Goal: Find specific page/section: Find specific page/section

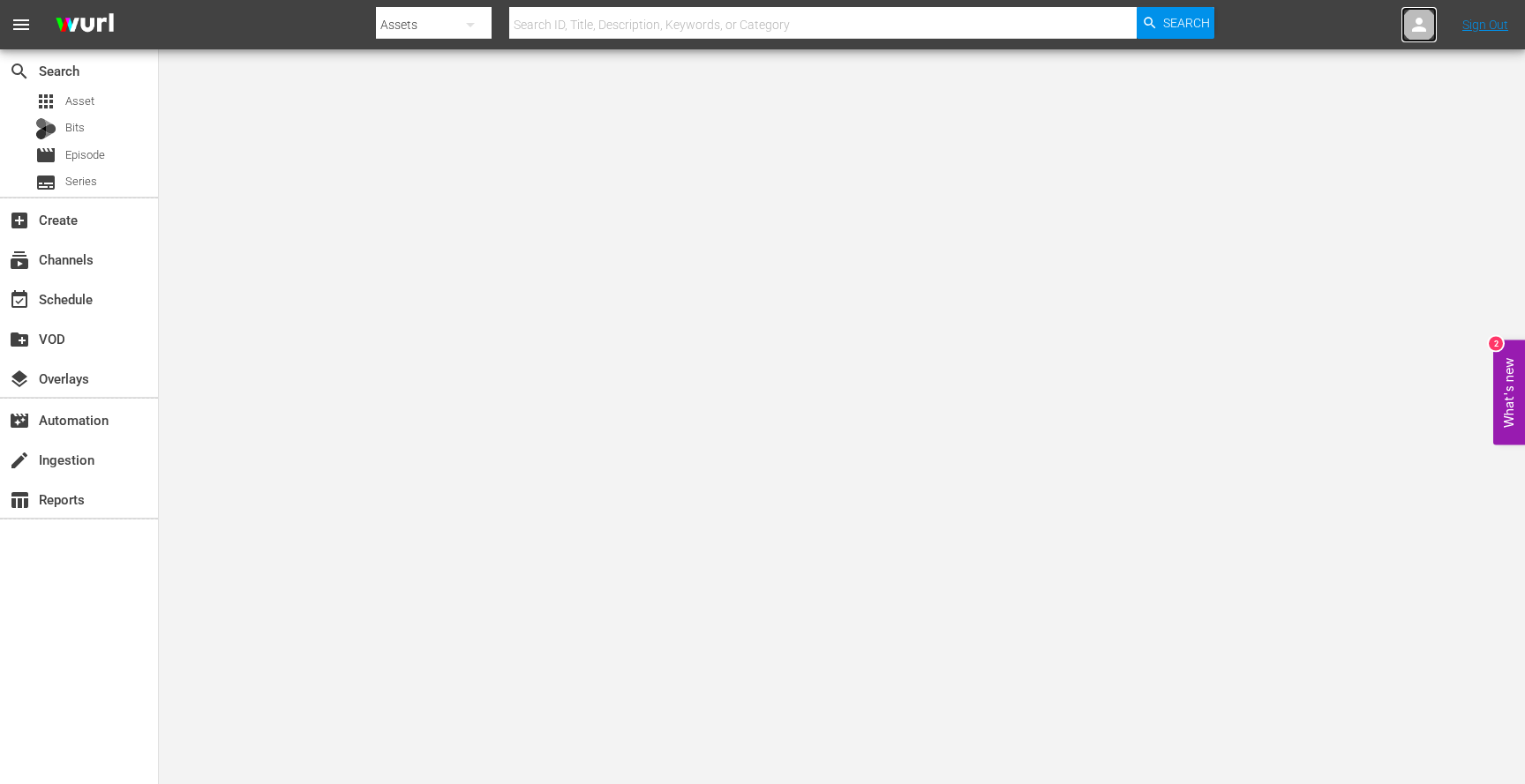
click at [1407, 8] on link at bounding box center [1420, 25] width 36 height 36
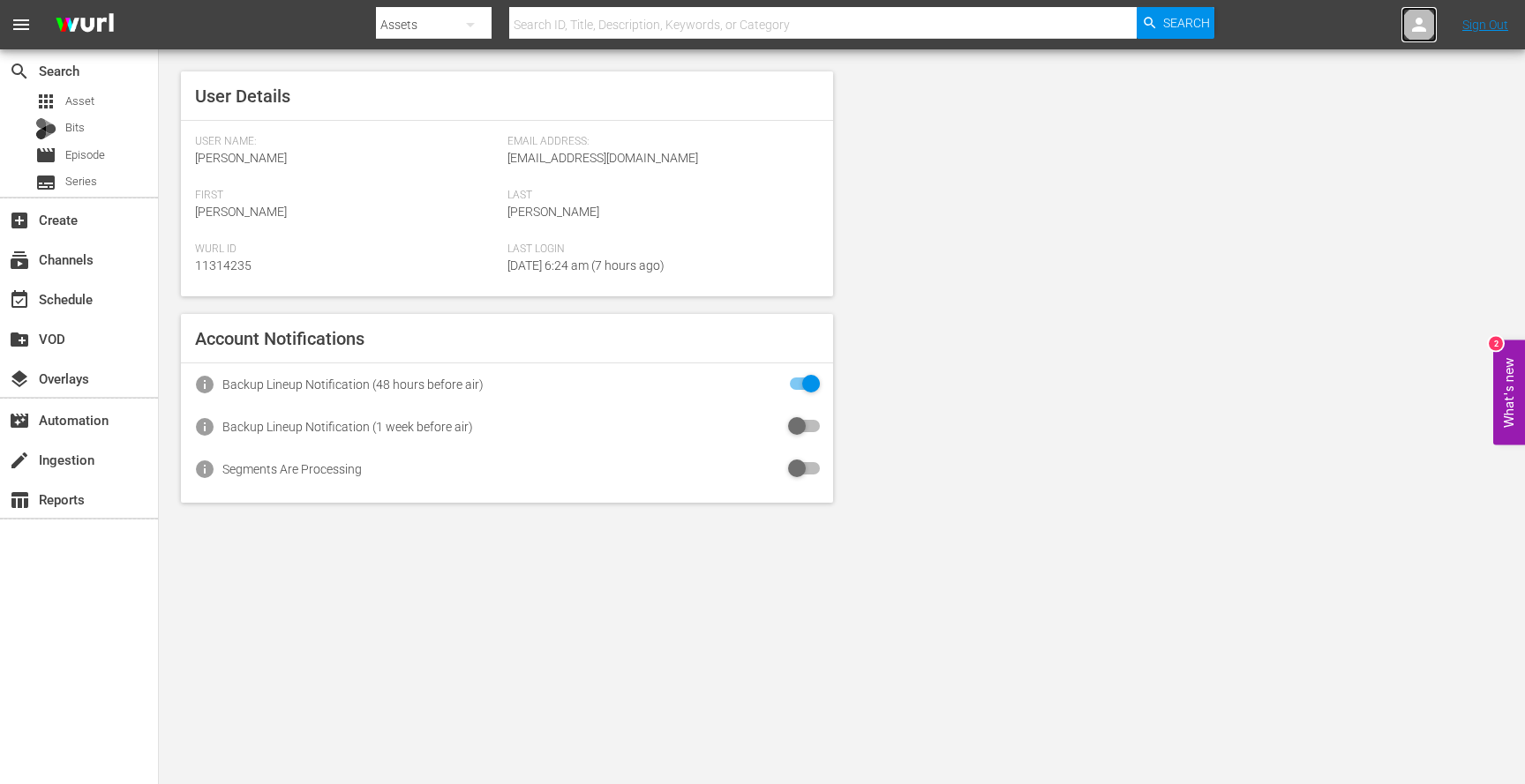
click at [1405, 37] on link at bounding box center [1420, 25] width 36 height 36
click at [1415, 32] on icon at bounding box center [1419, 24] width 21 height 21
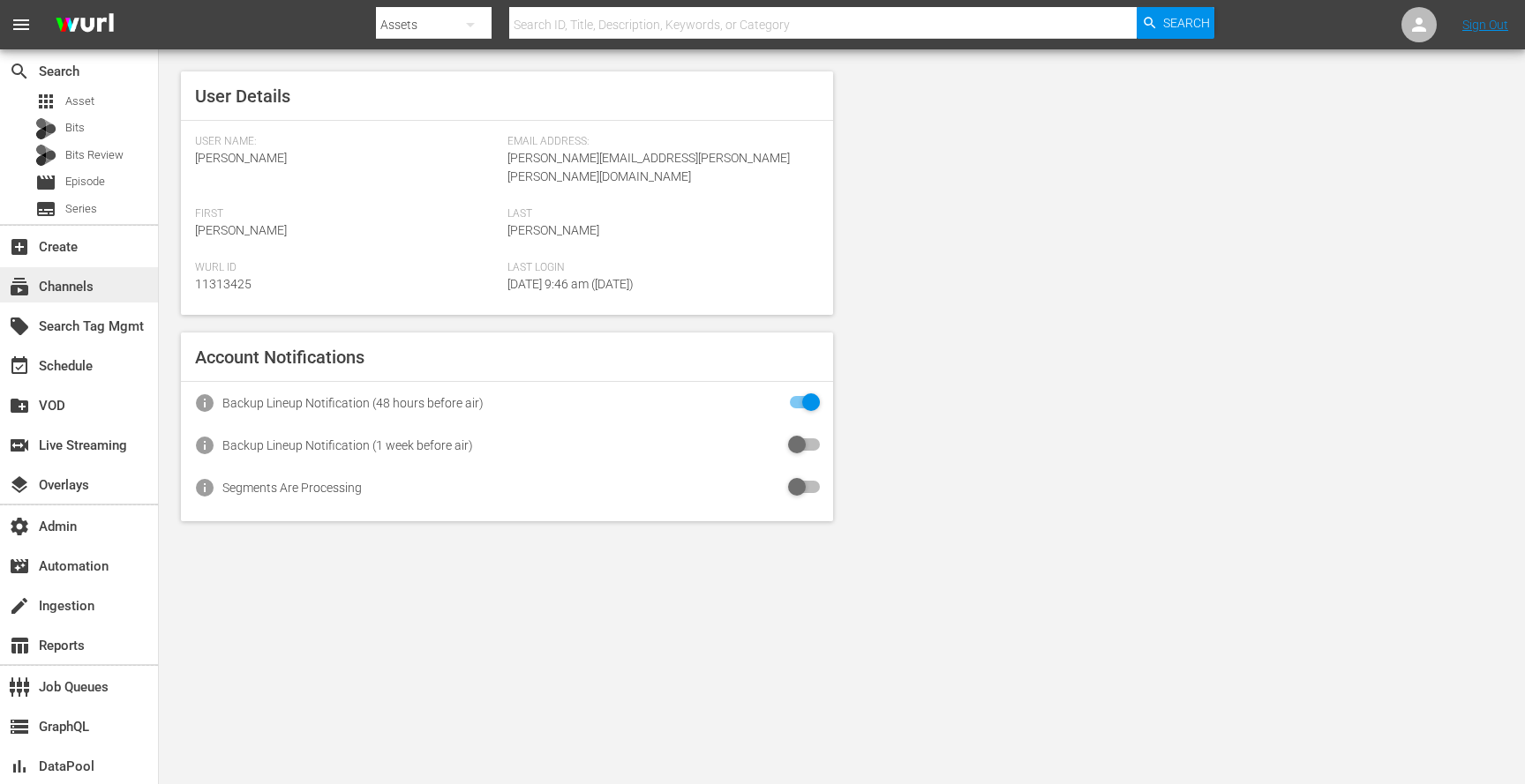
click at [68, 280] on div "subscriptions Channels" at bounding box center [49, 284] width 98 height 16
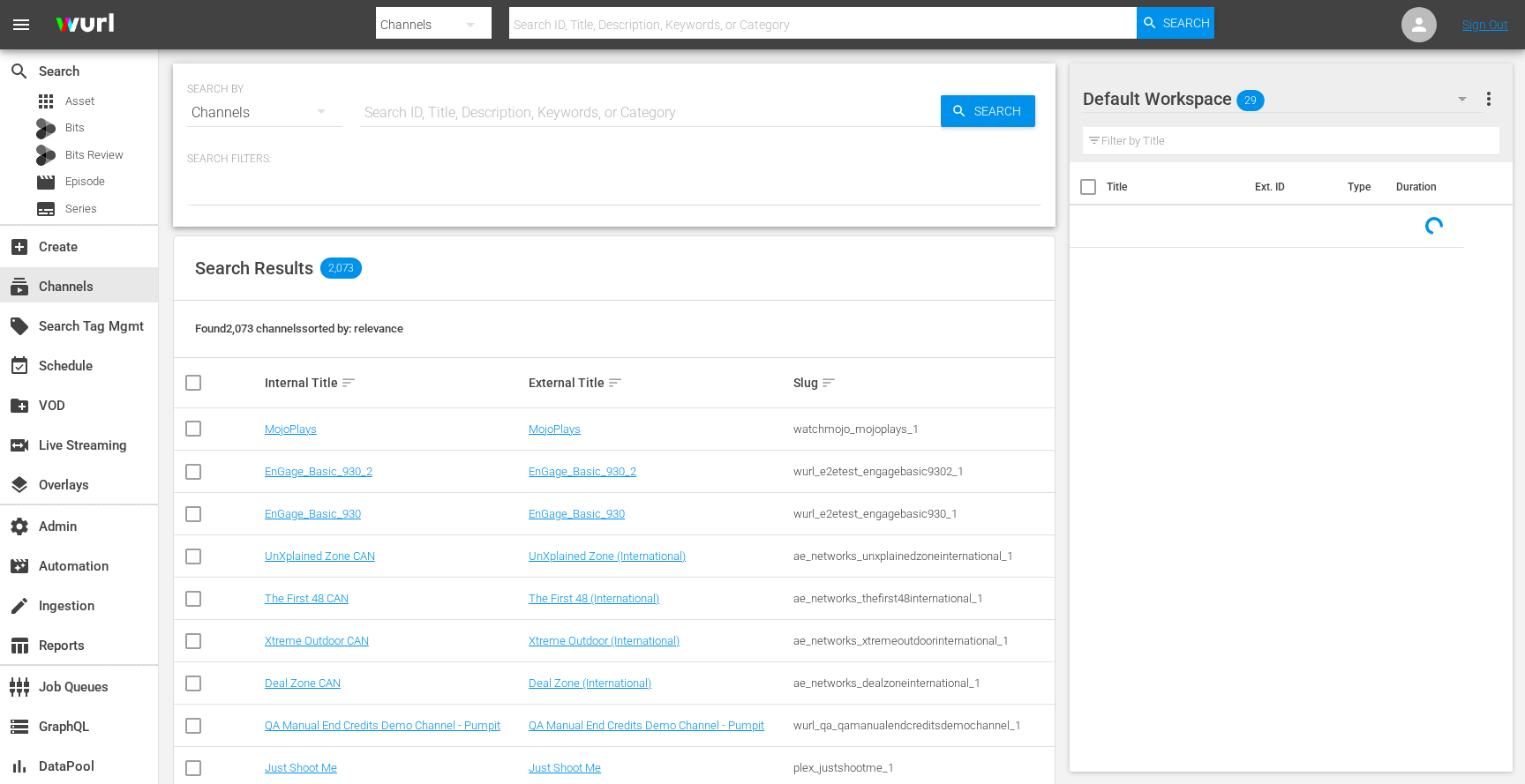
click at [443, 111] on input "text" at bounding box center [650, 112] width 581 height 43
paste input "thegrandtour"
type input "thegrandtour"
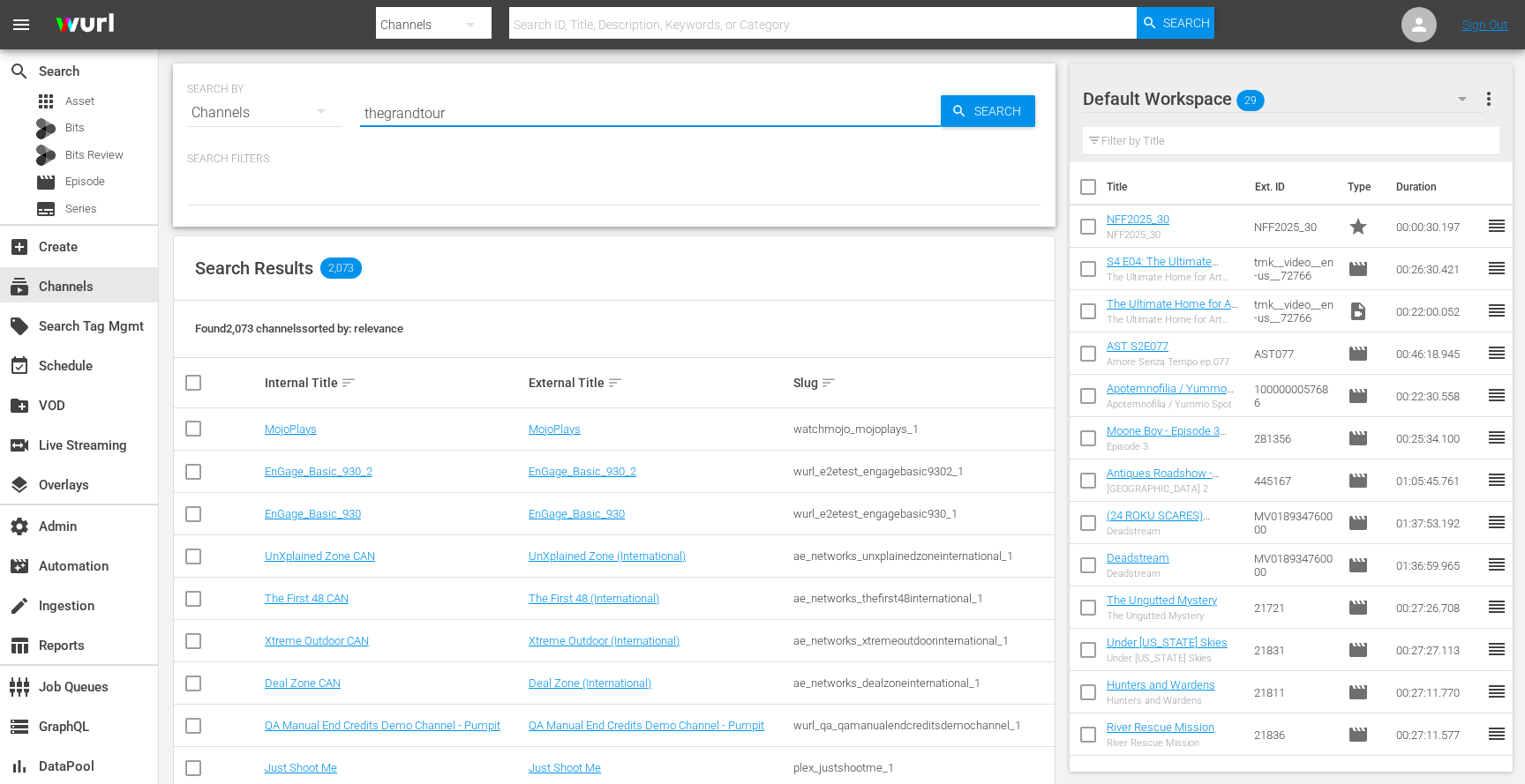
type input "thegrandtour"
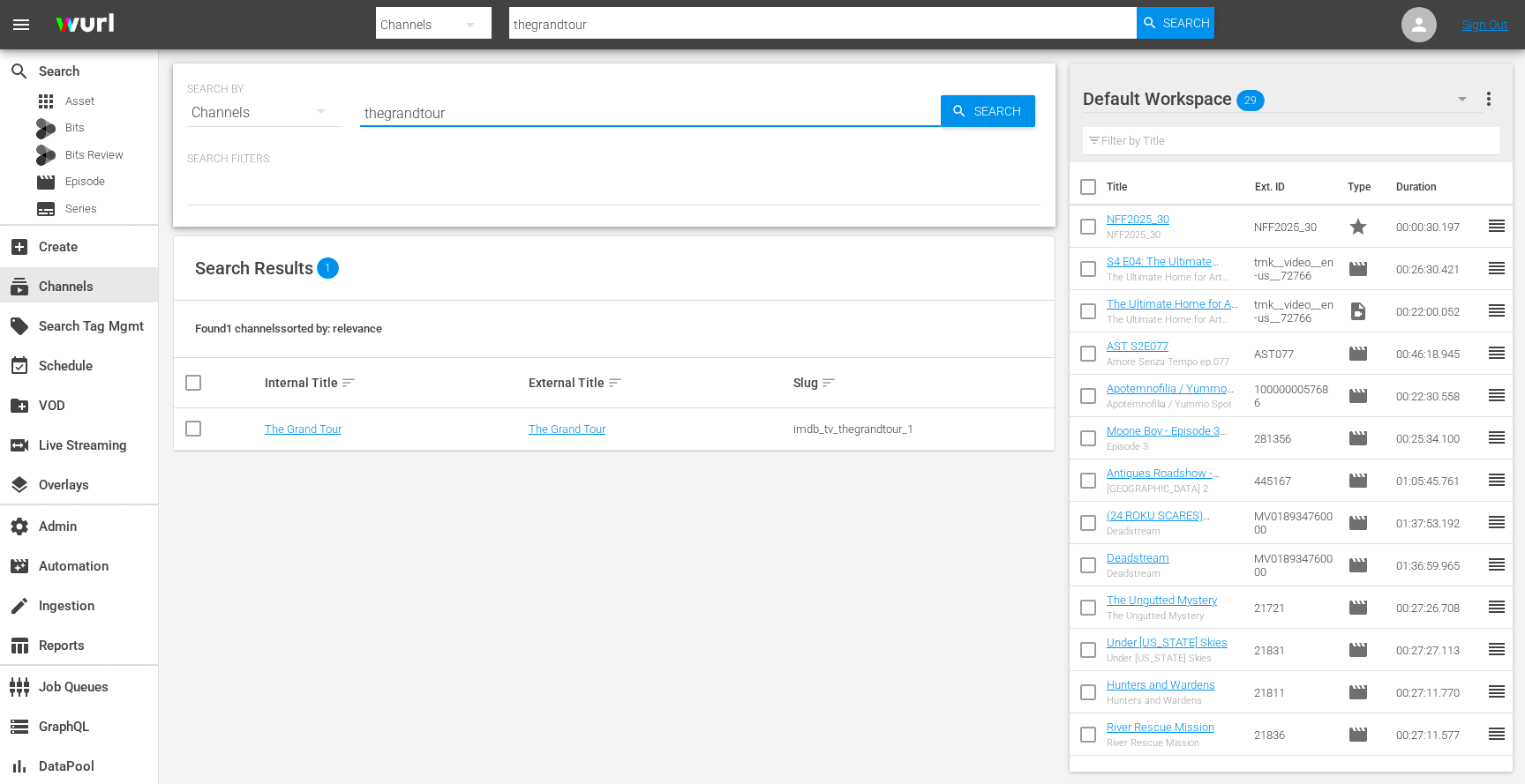
type input "thegrandtour"
click at [578, 436] on td "The Grand Tour" at bounding box center [657, 429] width 263 height 43
click at [577, 436] on td "The Grand Tour" at bounding box center [657, 429] width 263 height 43
click at [569, 428] on link "The Grand Tour" at bounding box center [567, 428] width 77 height 13
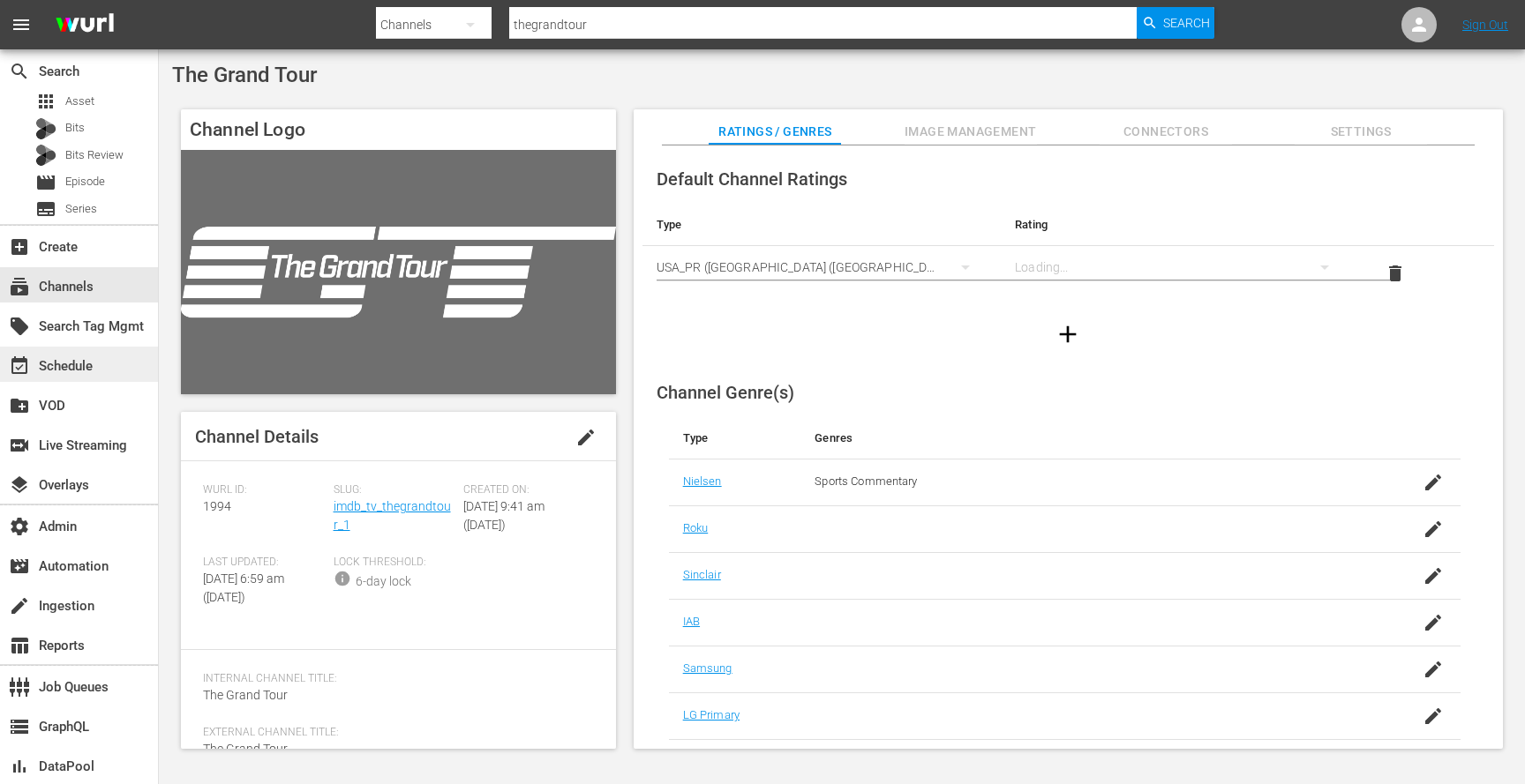
click at [101, 356] on div "event_available Schedule" at bounding box center [79, 365] width 158 height 36
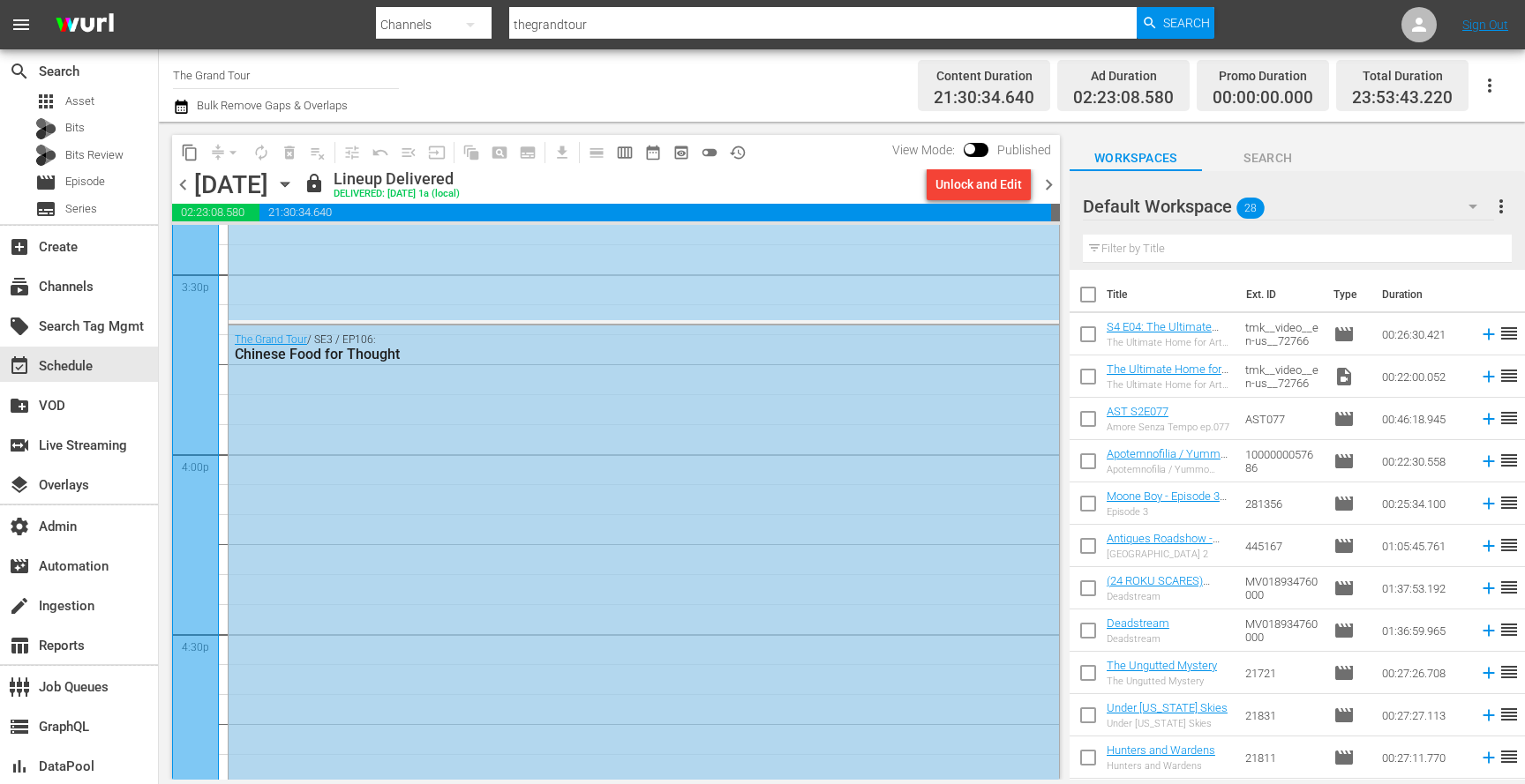
scroll to position [5498, 0]
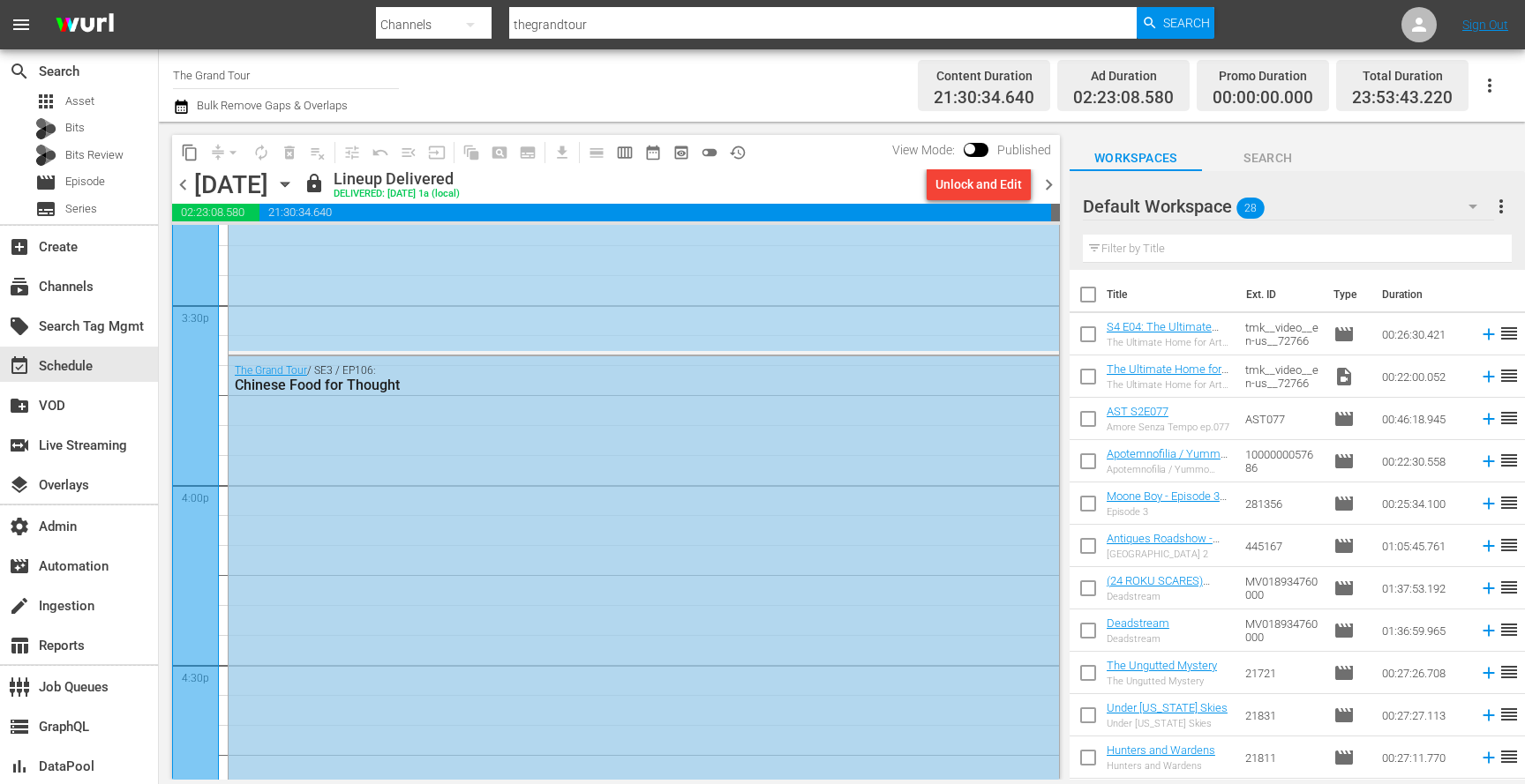
click at [514, 518] on div "The Grand Tour / SE3 / EP106: Chinese Food for Thought" at bounding box center [643, 591] width 830 height 470
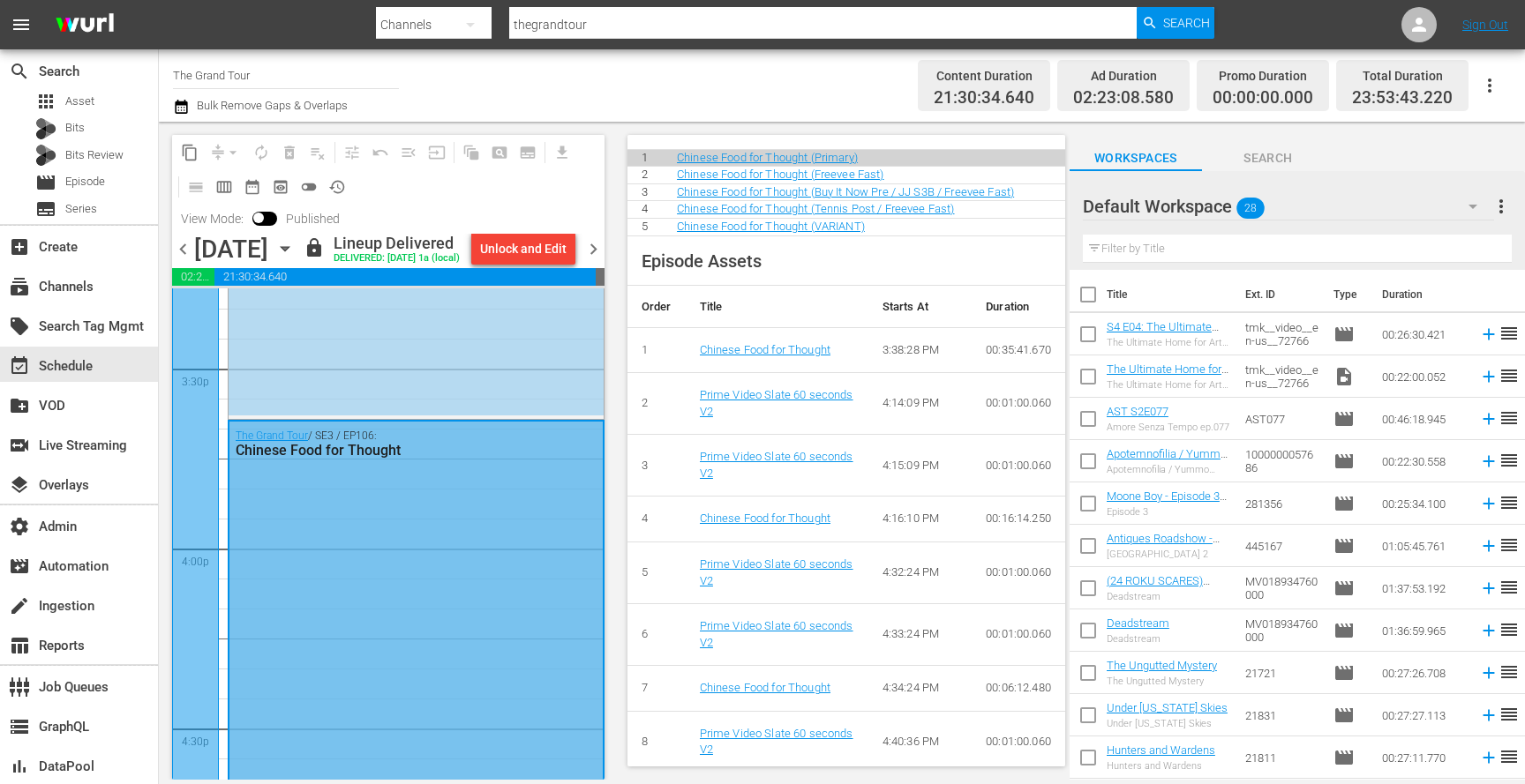
scroll to position [869, 0]
click at [396, 393] on div "The Grand Tour / SE3 / EP105: An Itchy Urus" at bounding box center [416, 223] width 375 height 385
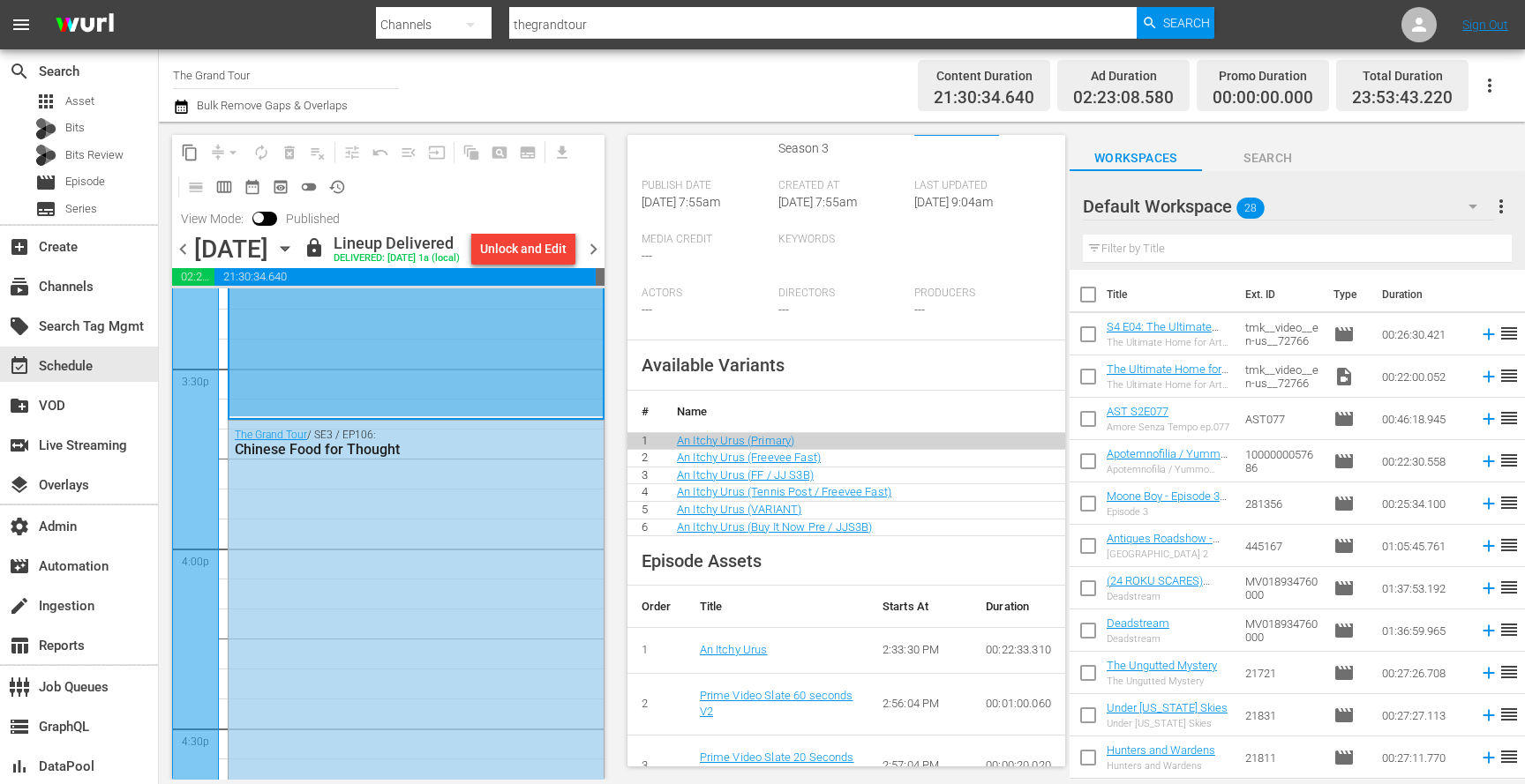
scroll to position [1151, 0]
